Goal: Download file/media

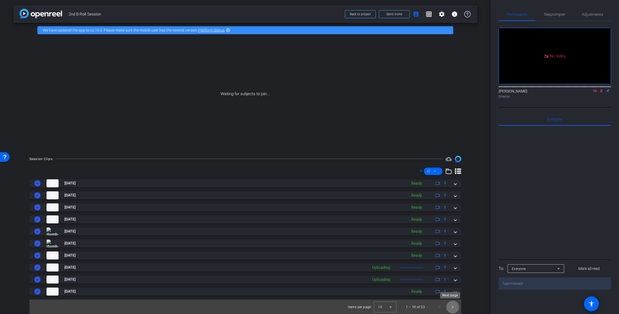
click at [450, 308] on span "Next page" at bounding box center [452, 307] width 13 height 13
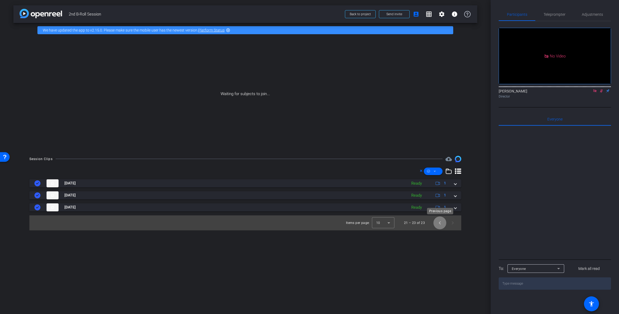
click at [438, 226] on span "Previous page" at bounding box center [439, 223] width 13 height 13
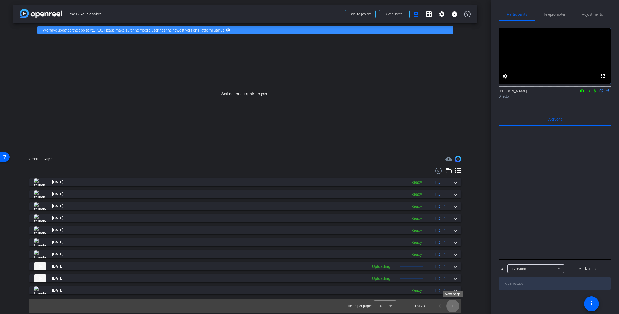
click at [453, 303] on span "Next page" at bounding box center [452, 306] width 13 height 13
click at [441, 305] on span "Previous page" at bounding box center [439, 306] width 13 height 13
click at [453, 307] on span "Next page" at bounding box center [452, 306] width 13 height 13
click at [454, 307] on span "Next page" at bounding box center [452, 306] width 13 height 13
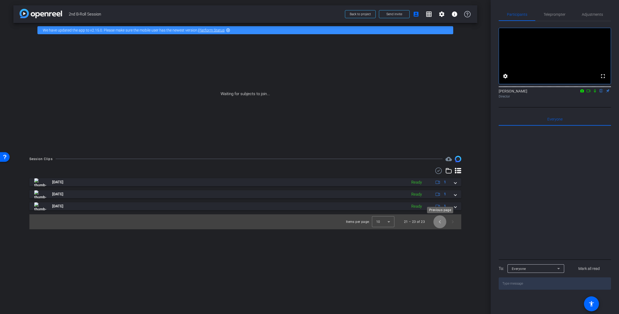
click at [439, 225] on span "Previous page" at bounding box center [439, 222] width 13 height 13
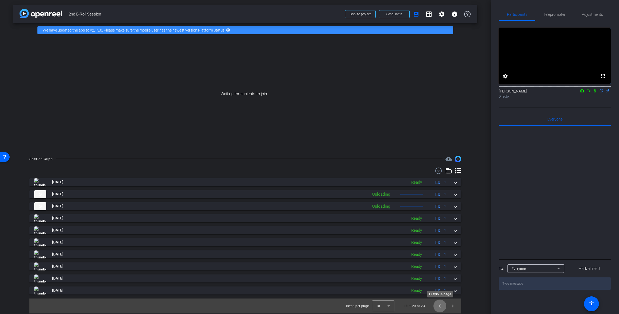
click at [437, 308] on span "Previous page" at bounding box center [439, 306] width 13 height 13
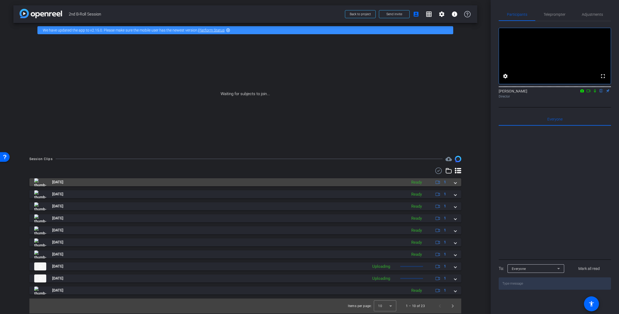
click at [454, 184] on span at bounding box center [455, 182] width 2 height 6
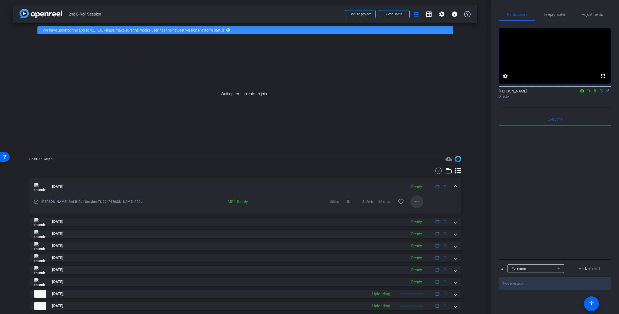
click at [417, 203] on mat-icon "more_horiz" at bounding box center [417, 202] width 6 height 6
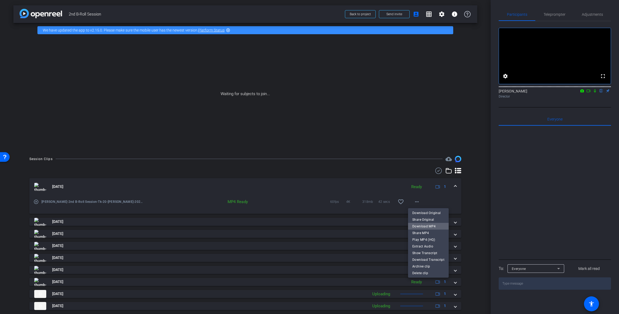
click at [437, 225] on span "Download MP4" at bounding box center [428, 226] width 32 height 6
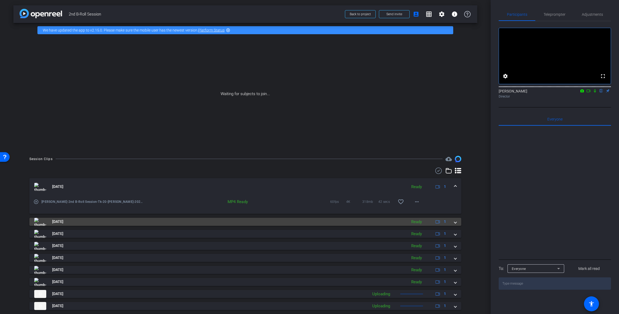
click at [454, 222] on span at bounding box center [455, 222] width 2 height 6
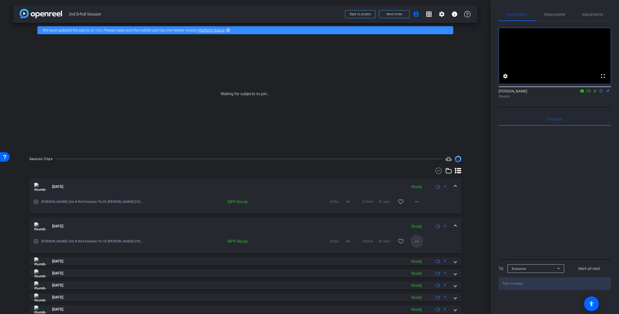
click at [418, 243] on span at bounding box center [416, 241] width 13 height 13
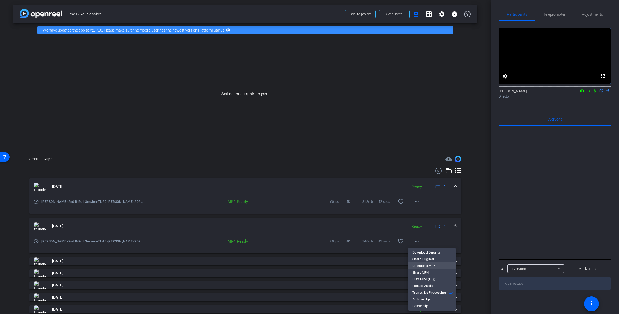
click at [434, 265] on span "Download MP4" at bounding box center [431, 266] width 39 height 6
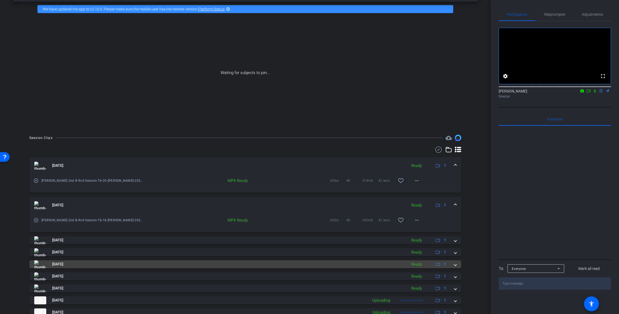
scroll to position [55, 0]
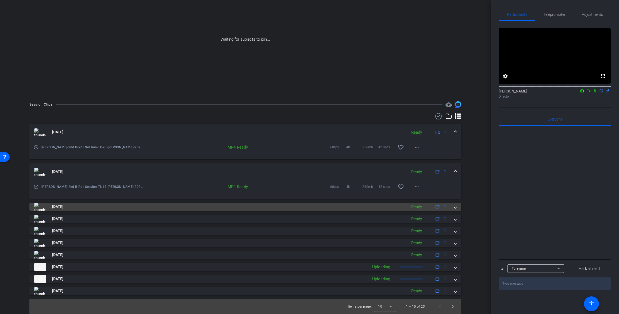
click at [454, 206] on span at bounding box center [455, 207] width 2 height 6
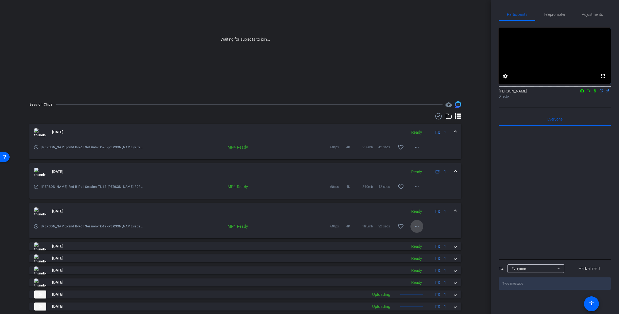
click at [415, 228] on mat-icon "more_horiz" at bounding box center [417, 226] width 6 height 6
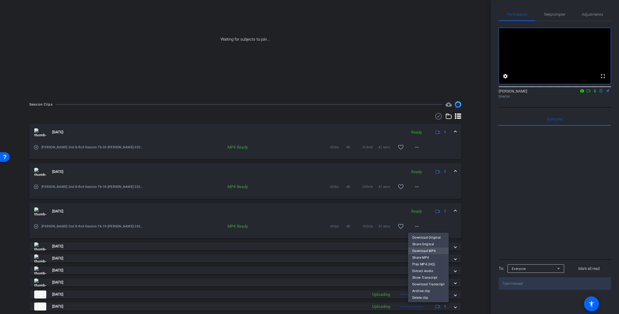
click at [431, 250] on span "Download MP4" at bounding box center [428, 251] width 32 height 6
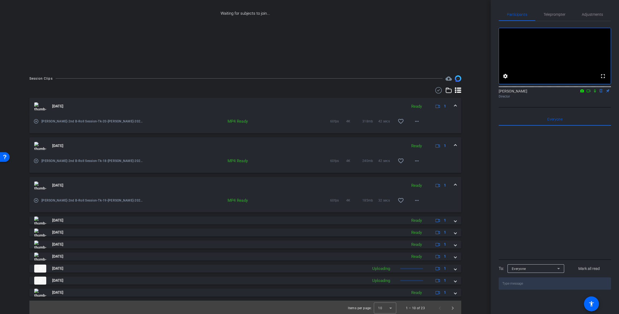
scroll to position [82, 0]
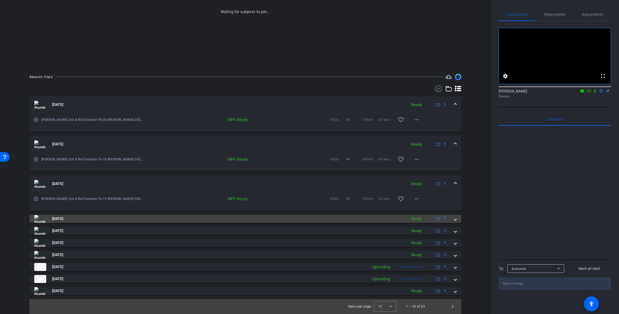
click at [454, 219] on span at bounding box center [455, 219] width 2 height 6
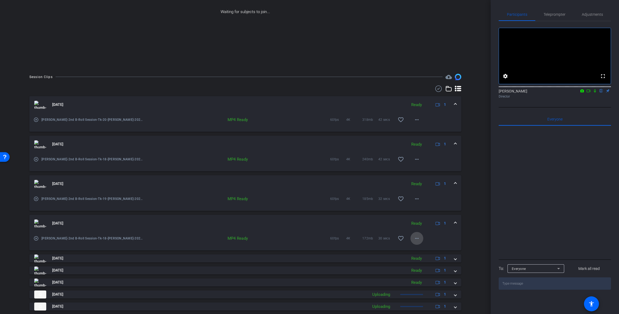
click at [417, 240] on mat-icon "more_horiz" at bounding box center [417, 238] width 6 height 6
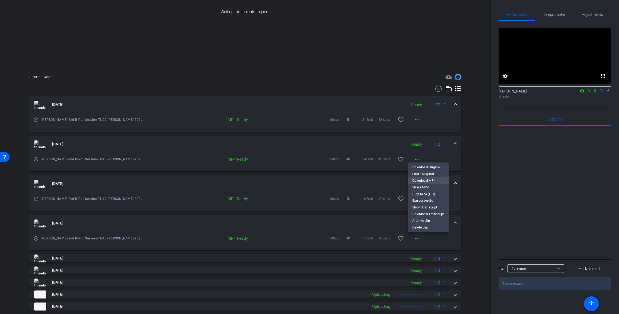
click at [429, 181] on span "Download MP4" at bounding box center [428, 180] width 32 height 6
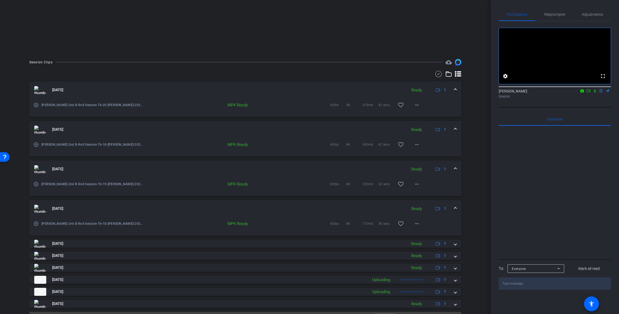
scroll to position [110, 0]
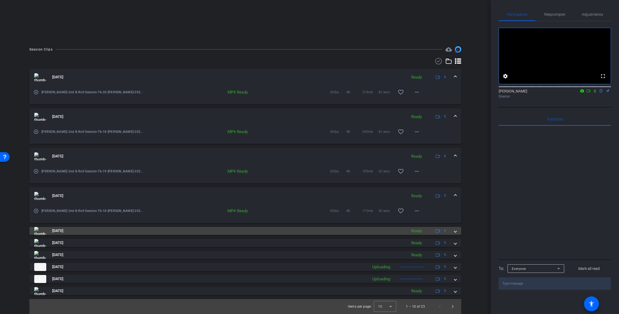
click at [454, 231] on mat-expansion-panel-header "Aug 11, 2025 Ready 1" at bounding box center [245, 231] width 432 height 8
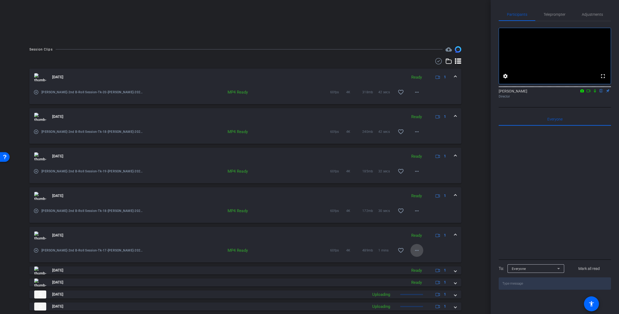
click at [415, 248] on mat-icon "more_horiz" at bounding box center [417, 250] width 6 height 6
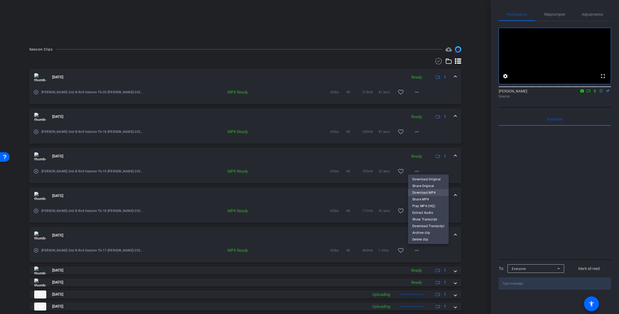
click at [430, 193] on span "Download MP4" at bounding box center [428, 192] width 32 height 6
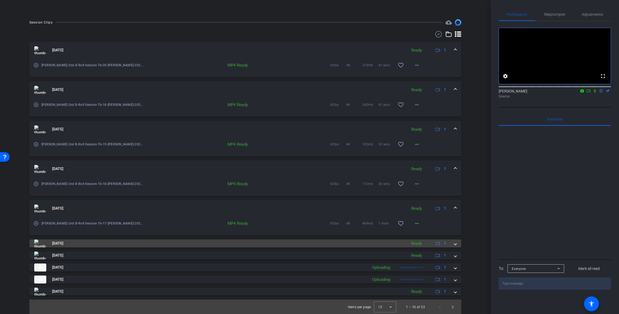
scroll to position [137, 0]
click at [454, 244] on span at bounding box center [455, 243] width 2 height 6
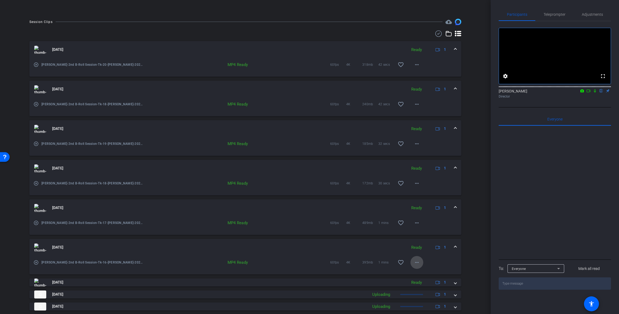
click at [415, 260] on mat-icon "more_horiz" at bounding box center [417, 262] width 6 height 6
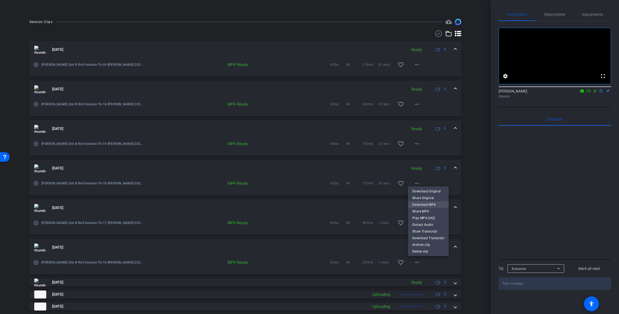
click at [426, 204] on span "Download MP4" at bounding box center [428, 204] width 32 height 6
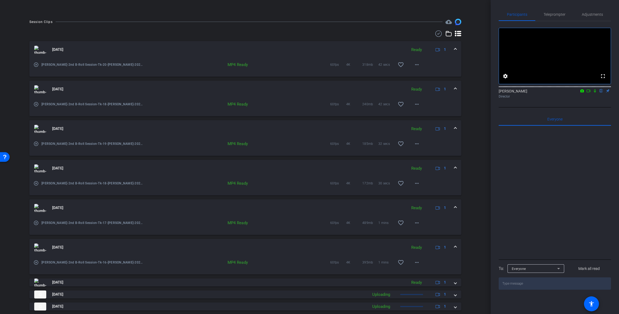
scroll to position [165, 0]
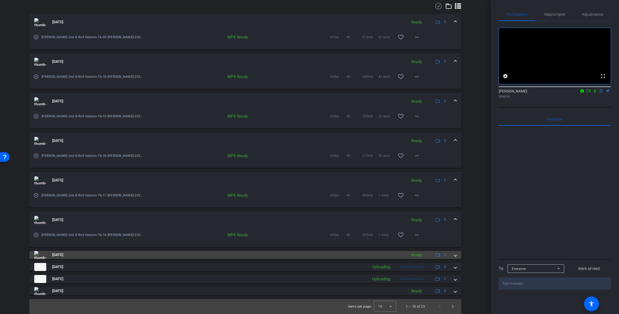
click at [454, 257] on span at bounding box center [455, 255] width 2 height 6
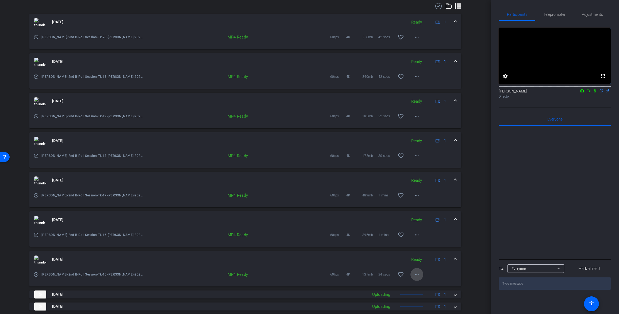
click at [414, 275] on mat-icon "more_horiz" at bounding box center [417, 274] width 6 height 6
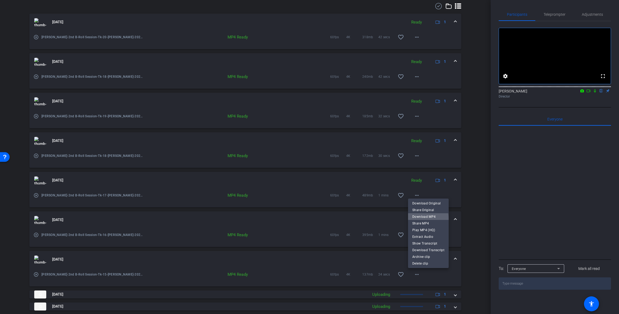
click at [426, 219] on span "Download MP4" at bounding box center [428, 216] width 32 height 6
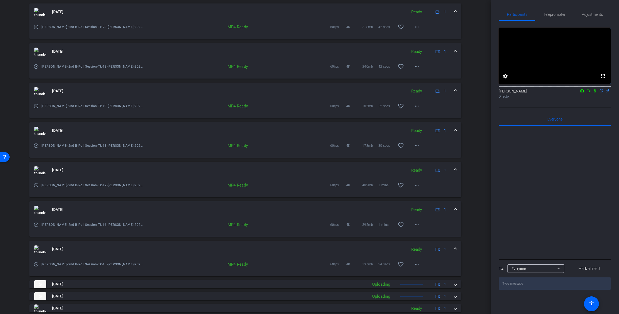
scroll to position [192, 0]
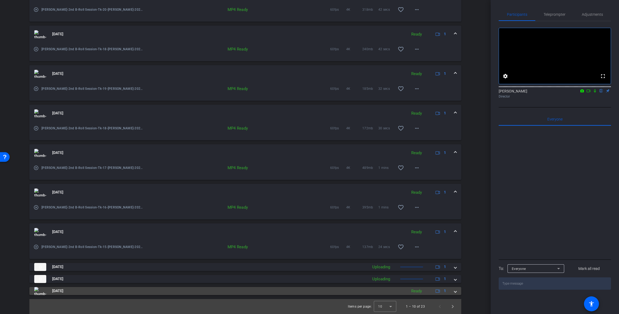
click at [451, 291] on div "Aug 11, 2025 Ready 1" at bounding box center [244, 291] width 420 height 8
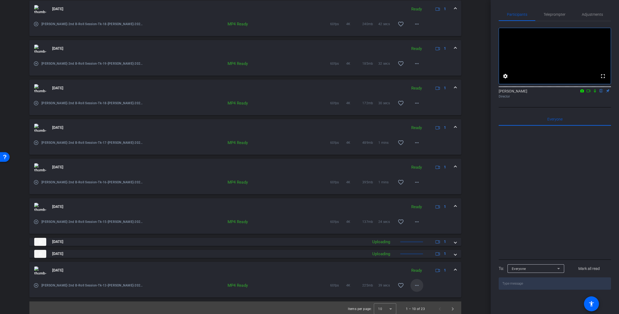
scroll to position [220, 0]
click at [414, 285] on mat-icon "more_horiz" at bounding box center [417, 283] width 6 height 6
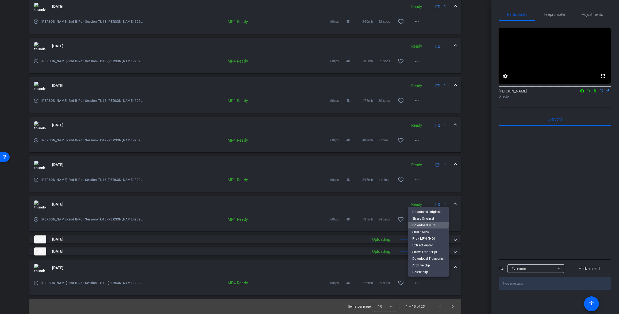
click at [428, 224] on span "Download MP4" at bounding box center [428, 225] width 32 height 6
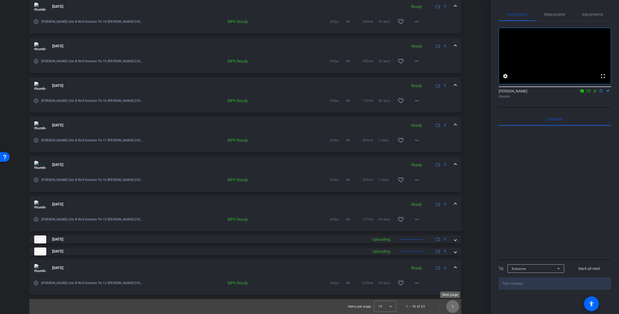
click at [452, 310] on span "Next page" at bounding box center [452, 306] width 13 height 13
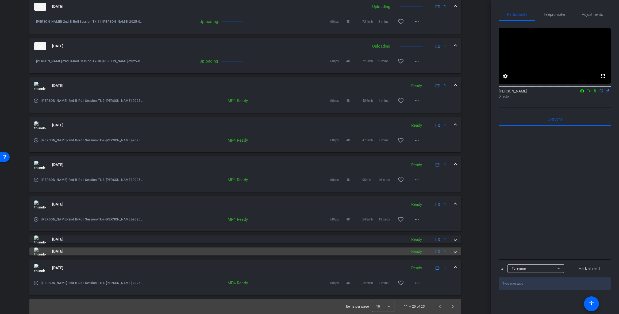
click at [454, 252] on mat-expansion-panel-header "Aug 11, 2025 Ready 1" at bounding box center [245, 252] width 432 height 8
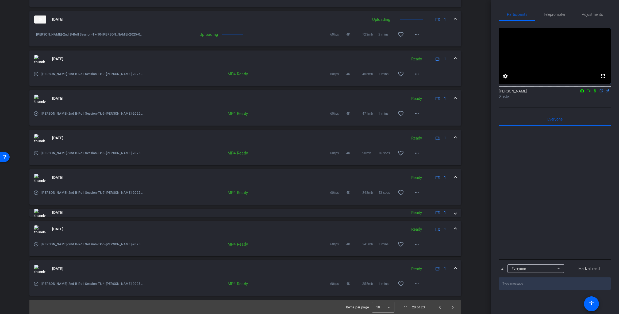
scroll to position [247, 0]
click at [452, 306] on span "Next page" at bounding box center [452, 306] width 13 height 13
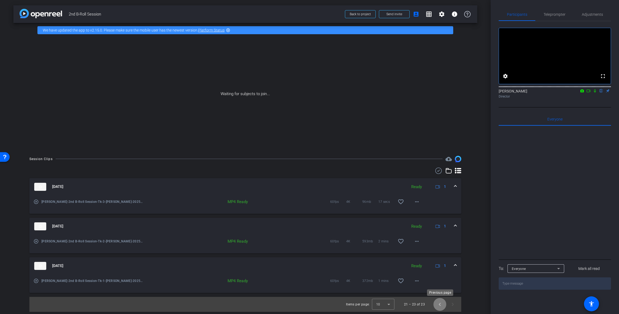
click at [440, 305] on span "Previous page" at bounding box center [439, 304] width 13 height 13
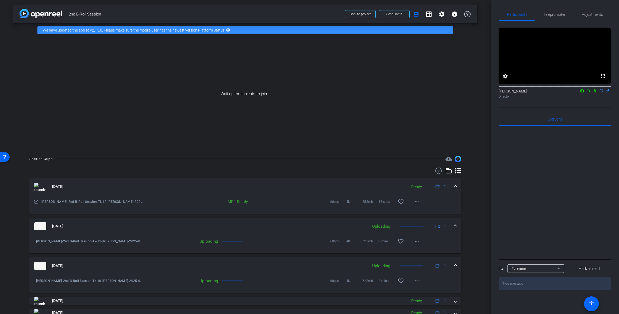
scroll to position [82, 0]
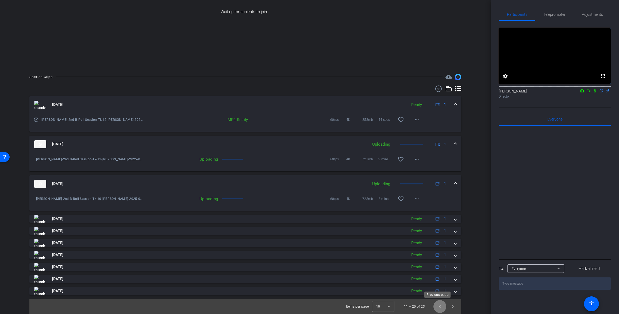
click at [437, 307] on span "Previous page" at bounding box center [439, 306] width 13 height 13
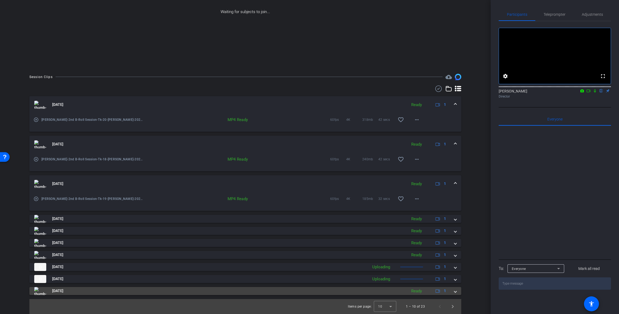
click at [454, 289] on span at bounding box center [455, 291] width 2 height 6
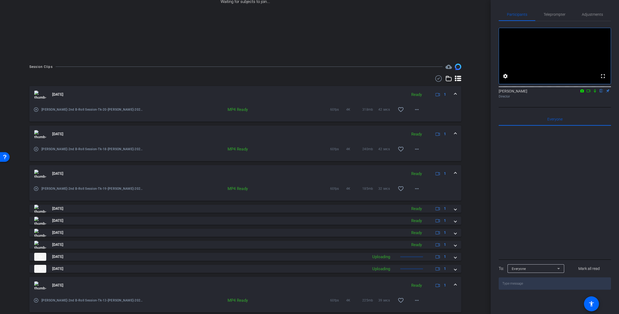
scroll to position [110, 0]
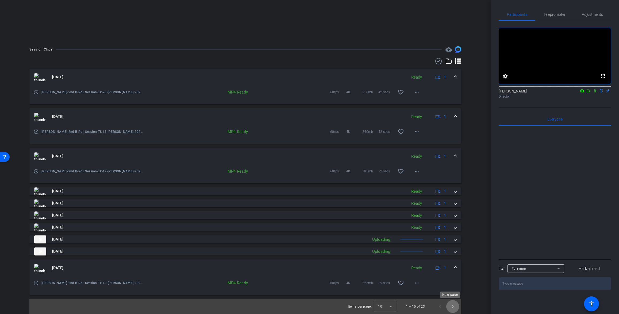
click at [453, 310] on span "Next page" at bounding box center [452, 306] width 13 height 13
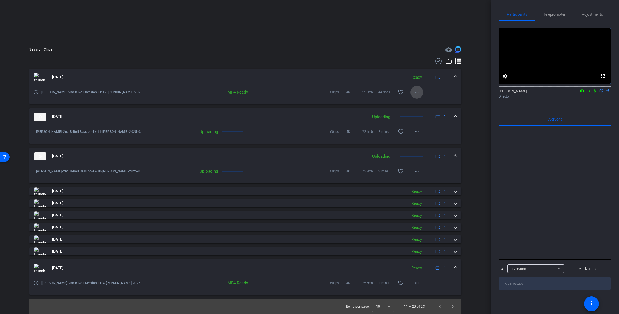
click at [420, 93] on span at bounding box center [416, 92] width 13 height 13
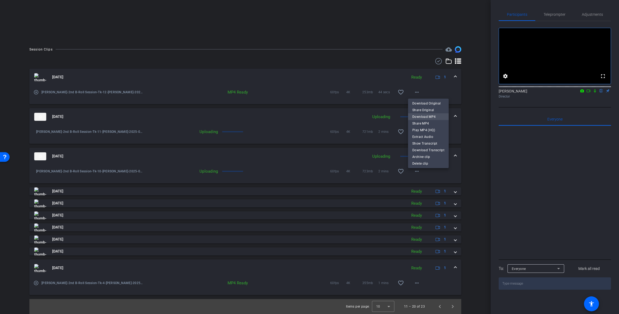
click at [435, 114] on span "Download MP4" at bounding box center [428, 116] width 32 height 6
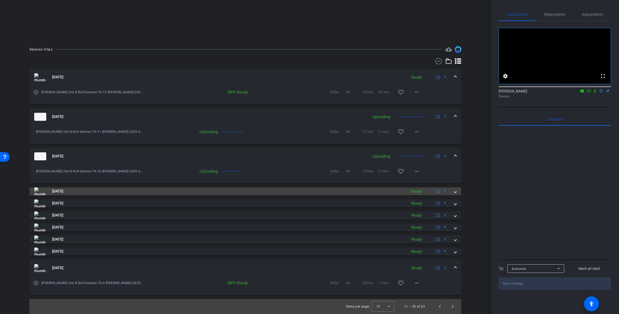
click at [454, 192] on span at bounding box center [455, 192] width 2 height 6
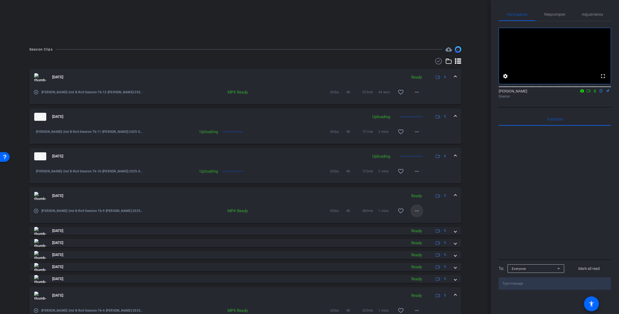
click at [414, 214] on span at bounding box center [416, 211] width 13 height 13
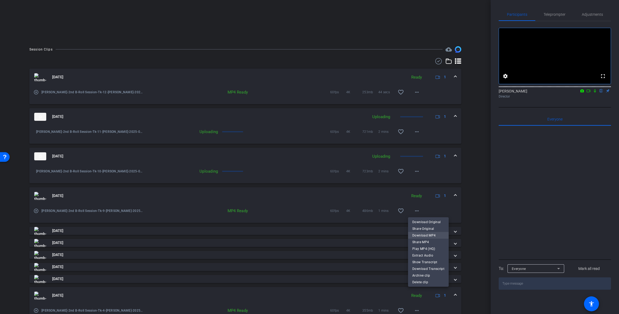
click at [431, 236] on span "Download MP4" at bounding box center [428, 235] width 32 height 6
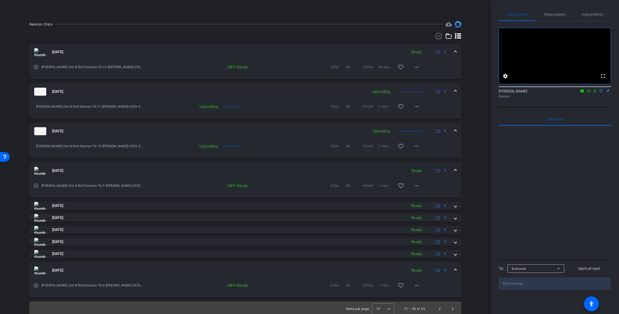
scroll to position [137, 0]
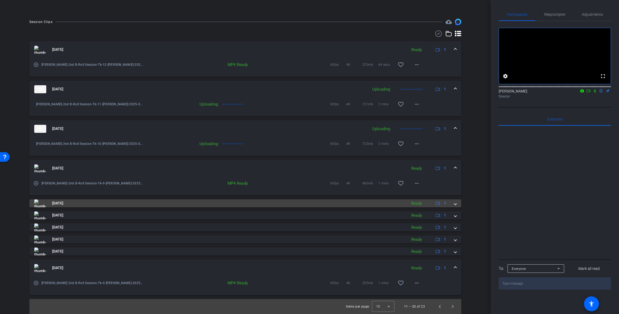
click at [454, 201] on mat-expansion-panel-header "Aug 11, 2025 Ready 1" at bounding box center [245, 203] width 432 height 8
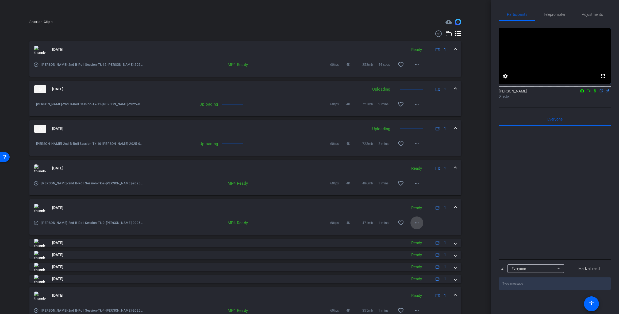
click at [414, 222] on mat-icon "more_horiz" at bounding box center [417, 223] width 6 height 6
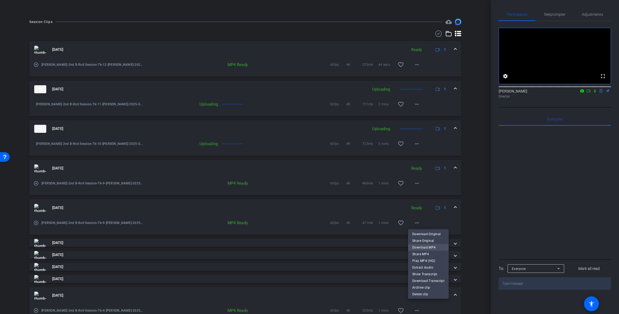
click at [431, 245] on span "Download MP4" at bounding box center [428, 247] width 32 height 6
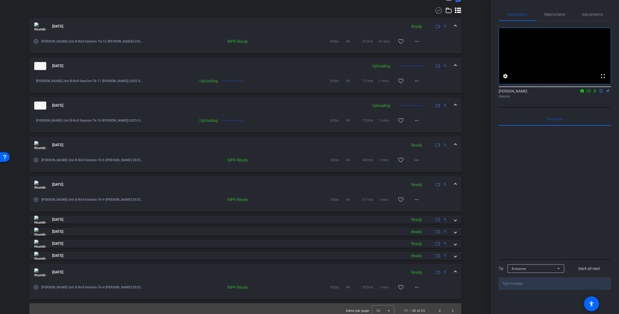
scroll to position [165, 0]
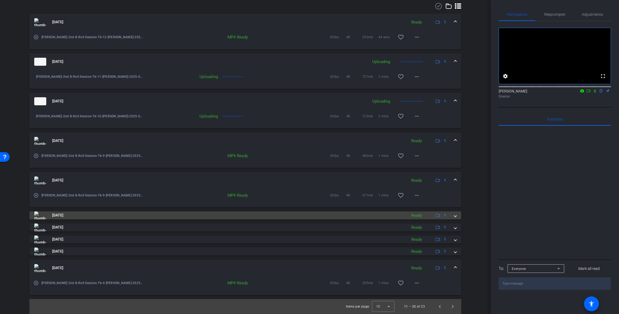
click at [454, 216] on mat-expansion-panel-header "Aug 11, 2025 Ready 1" at bounding box center [245, 216] width 432 height 8
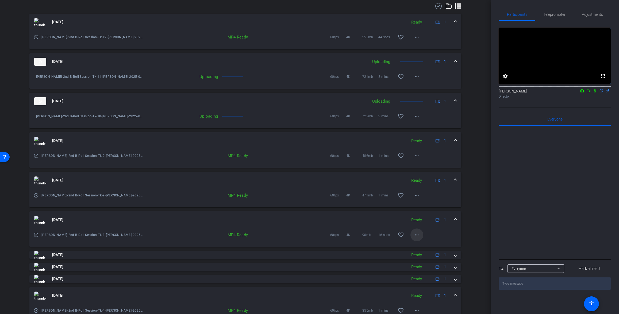
click at [415, 238] on span at bounding box center [416, 235] width 13 height 13
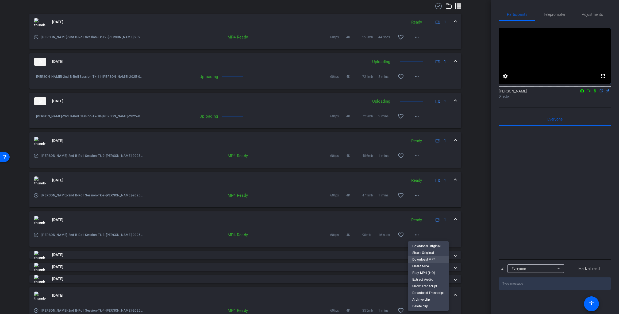
click at [426, 257] on span "Download MP4" at bounding box center [428, 259] width 32 height 6
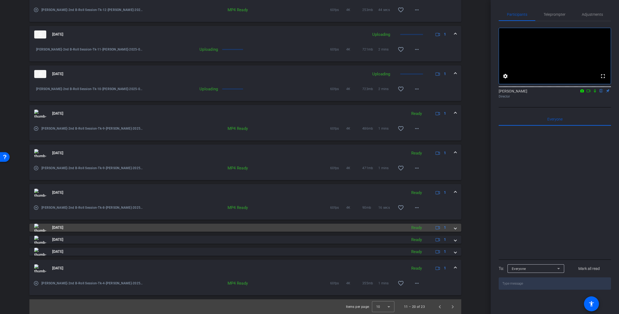
scroll to position [192, 0]
click at [451, 229] on div "Aug 11, 2025 Ready 1" at bounding box center [244, 228] width 420 height 8
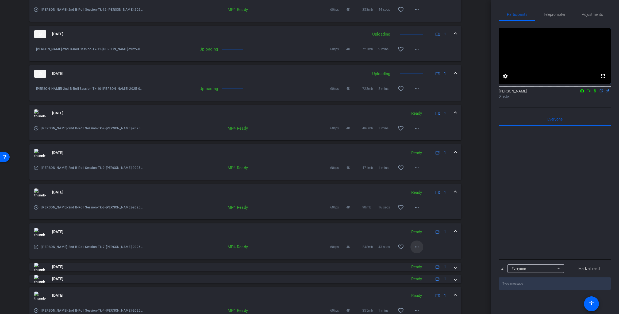
click at [418, 249] on span at bounding box center [416, 247] width 13 height 13
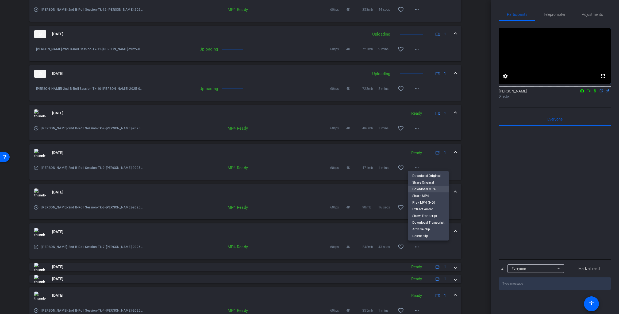
click at [435, 188] on span "Download MP4" at bounding box center [428, 189] width 32 height 6
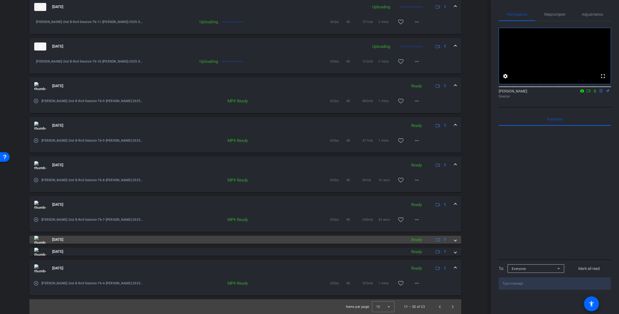
scroll to position [220, 0]
click at [454, 241] on span at bounding box center [455, 240] width 2 height 6
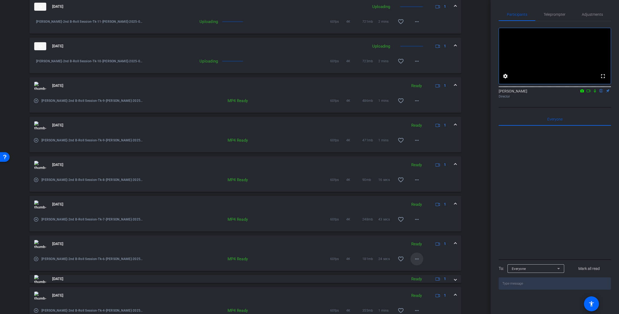
click at [416, 261] on mat-icon "more_horiz" at bounding box center [417, 259] width 6 height 6
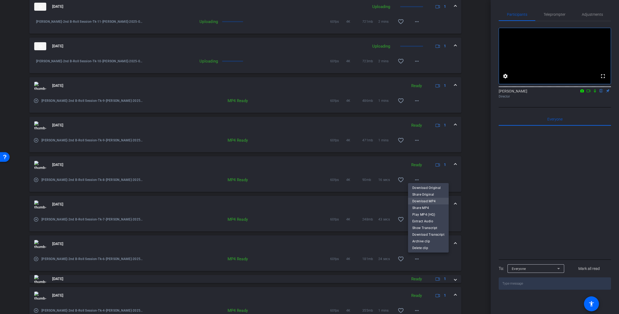
click at [431, 200] on span "Download MP4" at bounding box center [428, 201] width 32 height 6
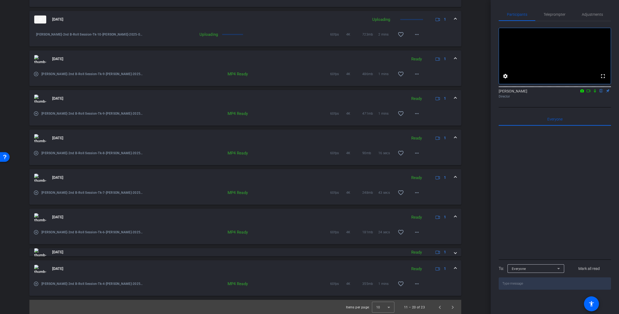
scroll to position [247, 0]
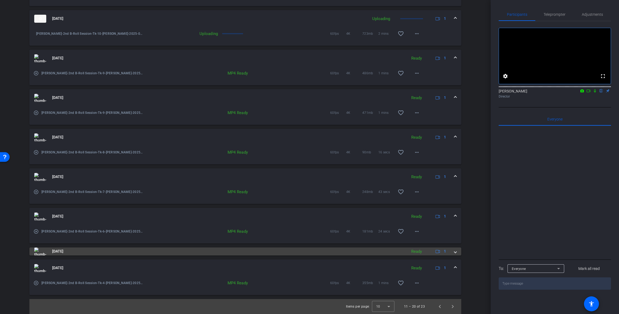
click at [454, 251] on span at bounding box center [455, 252] width 2 height 6
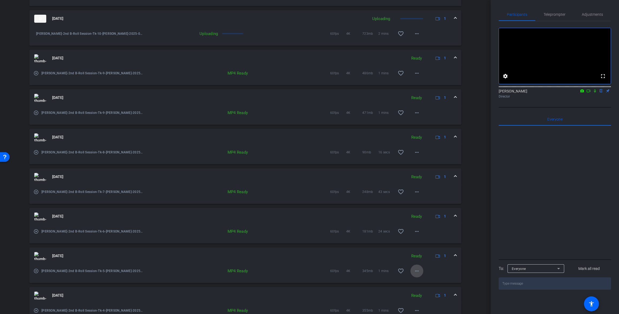
click at [410, 271] on span at bounding box center [416, 271] width 13 height 13
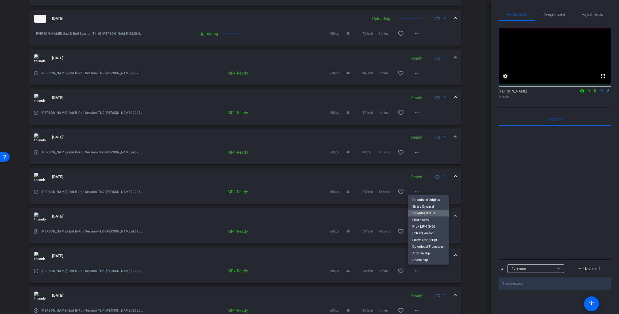
click at [432, 212] on span "Download MP4" at bounding box center [428, 213] width 32 height 6
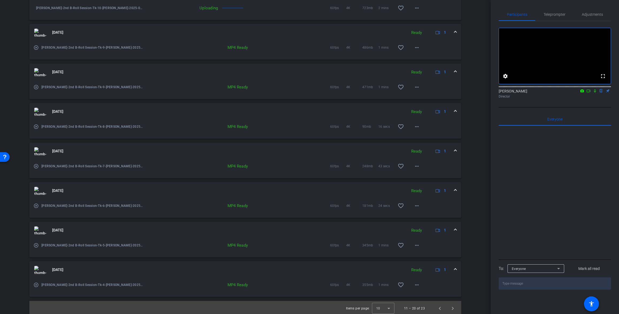
scroll to position [275, 0]
click at [414, 281] on mat-icon "more_horiz" at bounding box center [417, 283] width 6 height 6
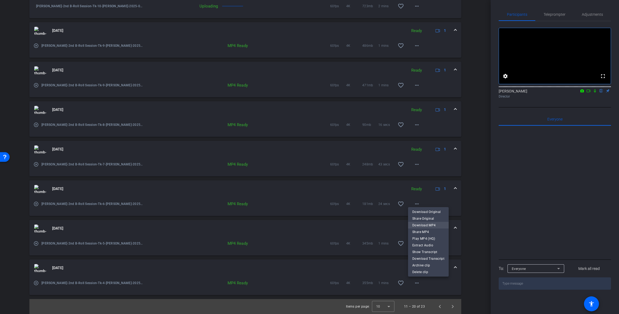
click at [436, 224] on span "Download MP4" at bounding box center [428, 225] width 32 height 6
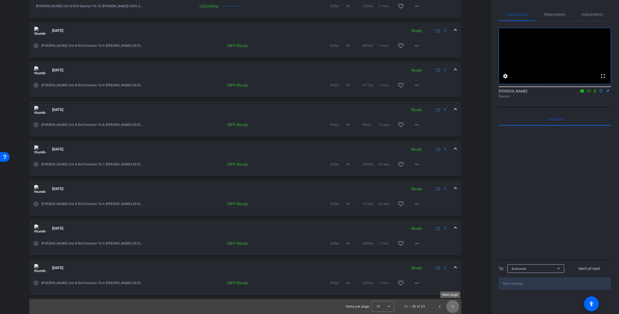
click at [452, 307] on span "Next page" at bounding box center [452, 306] width 13 height 13
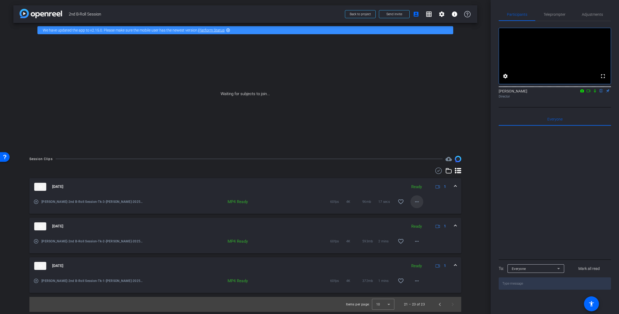
click at [420, 203] on mat-icon "more_horiz" at bounding box center [417, 202] width 6 height 6
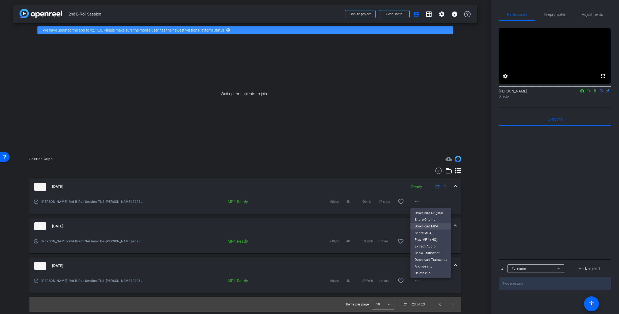
click at [433, 225] on span "Download MP4" at bounding box center [431, 226] width 32 height 6
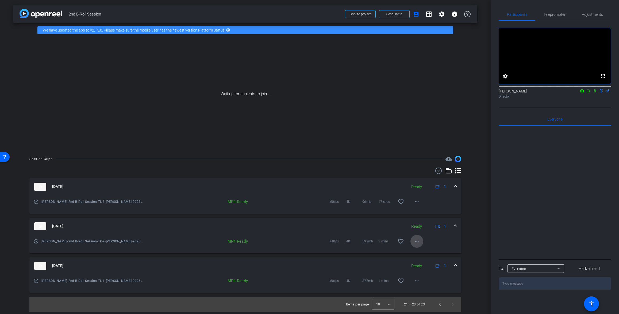
click at [416, 241] on mat-icon "more_horiz" at bounding box center [417, 241] width 6 height 6
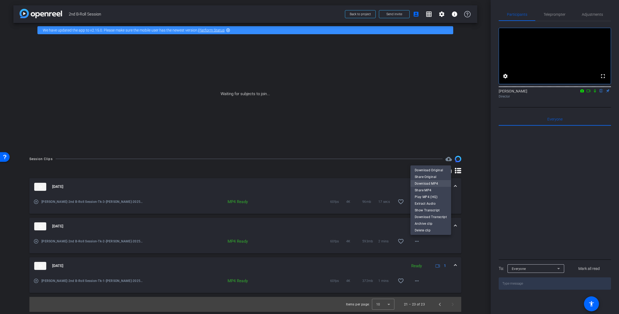
click at [429, 184] on span "Download MP4" at bounding box center [431, 183] width 32 height 6
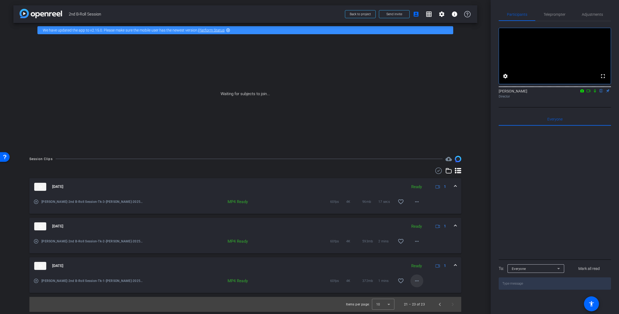
click at [419, 282] on mat-icon "more_horiz" at bounding box center [417, 281] width 6 height 6
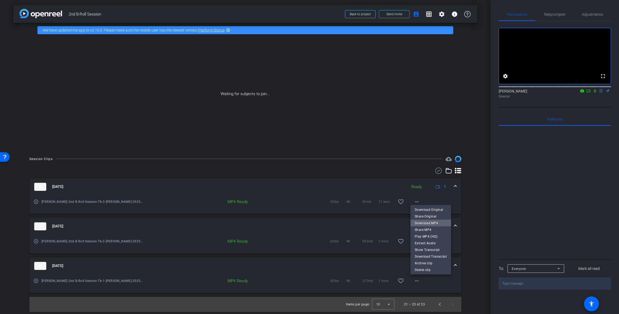
click at [431, 224] on span "Download MP4" at bounding box center [431, 223] width 32 height 6
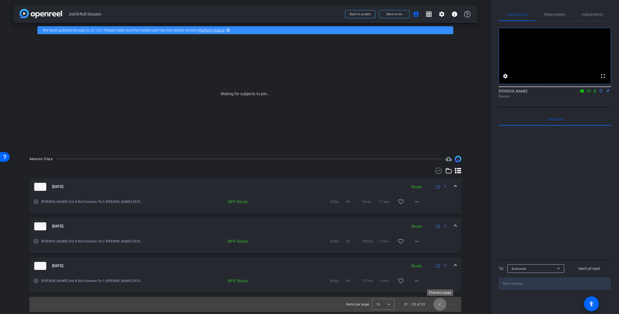
click at [436, 305] on span "Previous page" at bounding box center [439, 304] width 13 height 13
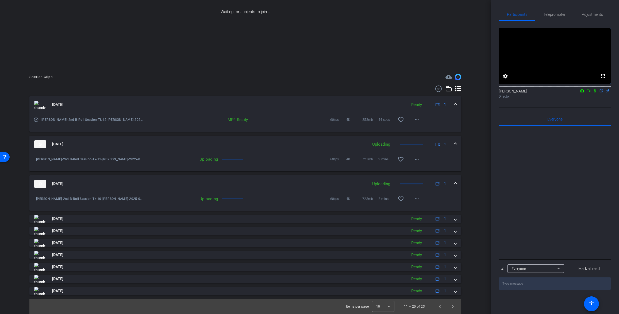
click at [452, 180] on mat-expansion-panel-header "Aug 11, 2025 Uploading 1" at bounding box center [245, 183] width 432 height 17
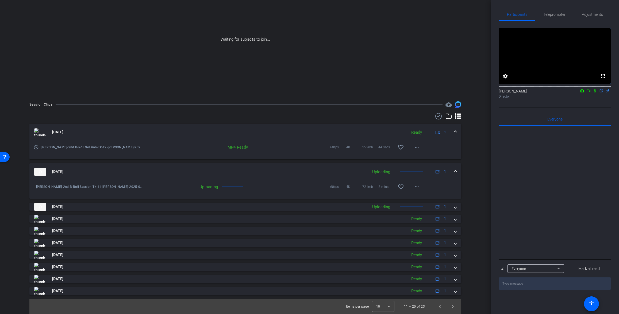
drag, startPoint x: 452, startPoint y: 170, endPoint x: 453, endPoint y: 158, distance: 11.3
click at [454, 169] on span at bounding box center [455, 172] width 2 height 6
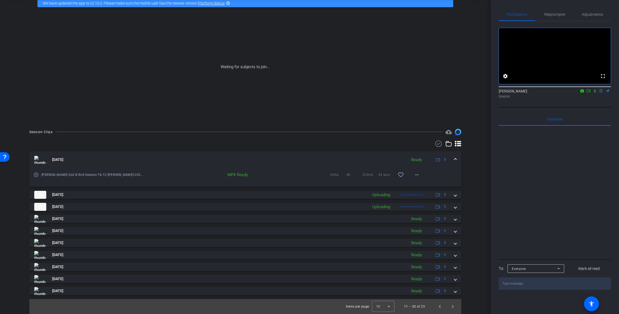
scroll to position [27, 0]
click at [454, 157] on span at bounding box center [455, 160] width 2 height 6
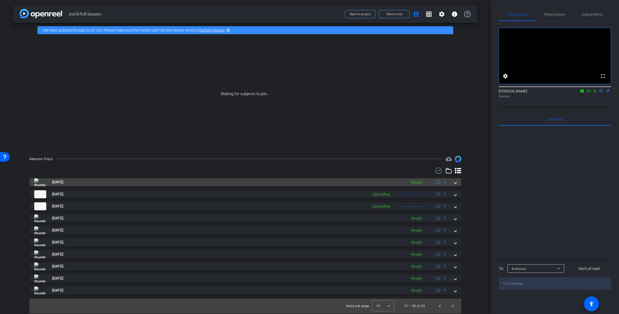
scroll to position [0, 0]
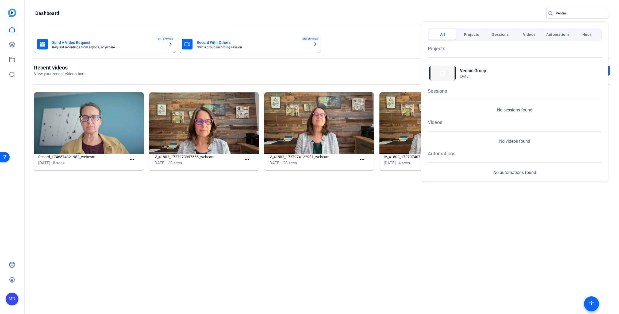
click at [569, 14] on div at bounding box center [309, 157] width 619 height 314
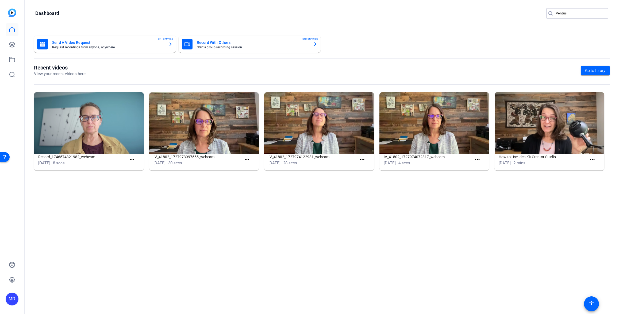
click at [569, 14] on input "Ventus" at bounding box center [580, 13] width 48 height 6
type input "[PERSON_NAME]"
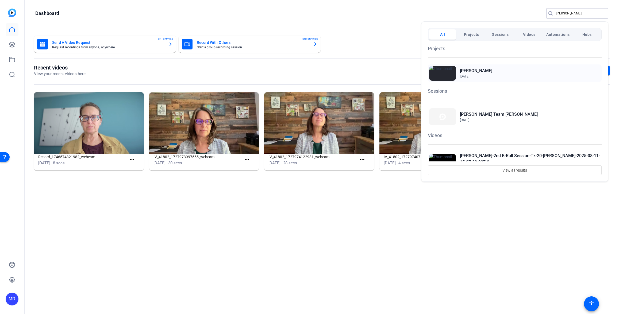
click at [463, 70] on h2 "[PERSON_NAME]" at bounding box center [476, 71] width 32 height 6
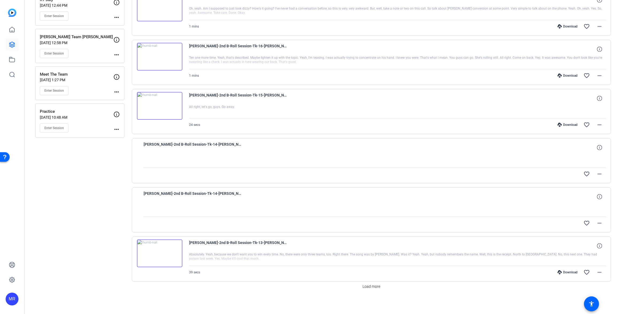
scroll to position [277, 0]
click at [370, 286] on span "Load more" at bounding box center [372, 286] width 18 height 6
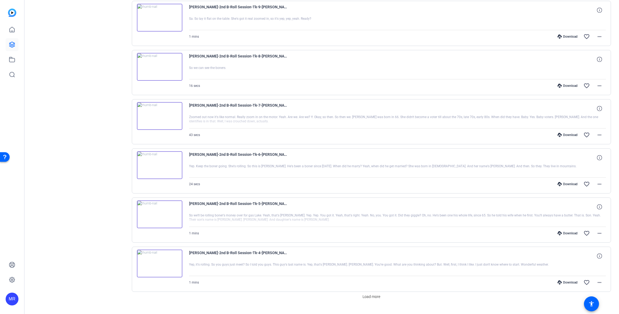
scroll to position [769, 0]
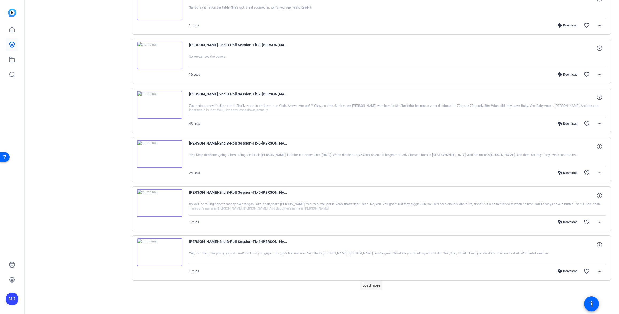
click at [371, 287] on span "Load more" at bounding box center [372, 286] width 18 height 6
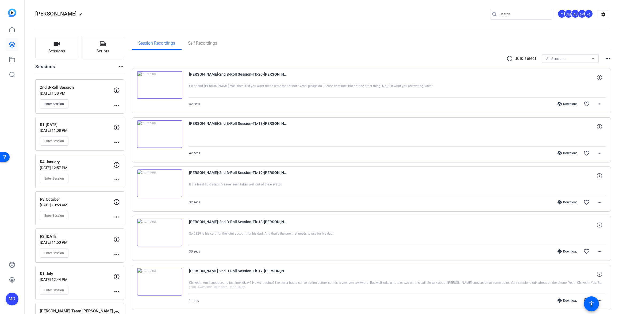
scroll to position [0, 0]
